Goal: Use online tool/utility: Utilize a website feature to perform a specific function

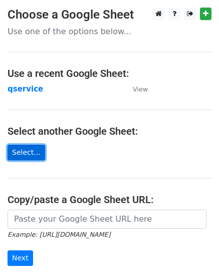
click at [26, 154] on link "Select..." at bounding box center [27, 153] width 38 height 16
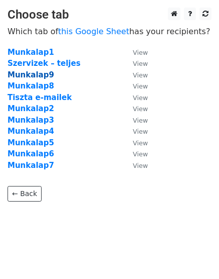
click at [26, 75] on strong "Munkalap9" at bounding box center [31, 74] width 47 height 9
